Goal: Find specific page/section: Find specific page/section

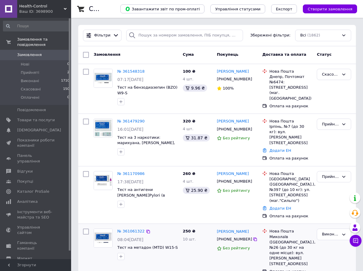
click at [176, 246] on div "№ 361061322 08:04[DATE] Тест на метадон (MTD) W15-S" at bounding box center [147, 244] width 65 height 36
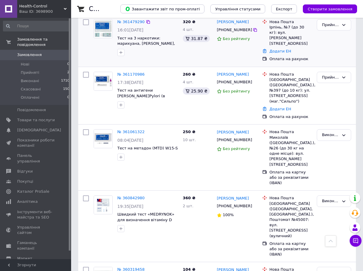
scroll to position [89, 0]
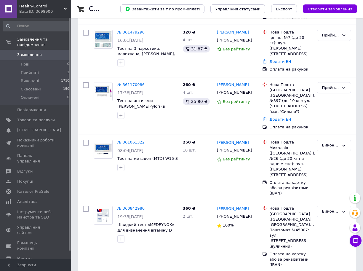
click at [39, 8] on span "Health-Control" at bounding box center [41, 6] width 44 height 5
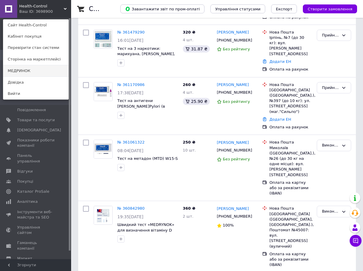
click at [23, 69] on link "МЕДРИНОК" at bounding box center [35, 70] width 65 height 11
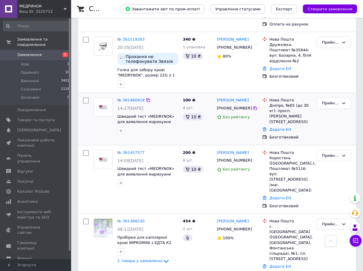
scroll to position [296, 0]
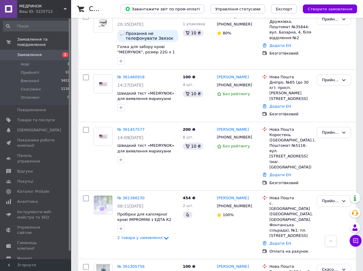
click at [25, 7] on span "МЕДРИНОК" at bounding box center [41, 6] width 44 height 5
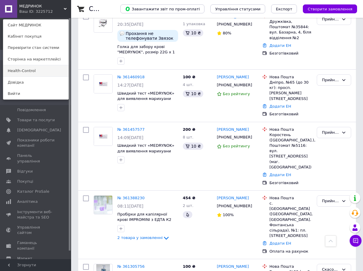
click at [24, 72] on link "Health-Control" at bounding box center [35, 70] width 65 height 11
